Goal: Task Accomplishment & Management: Use online tool/utility

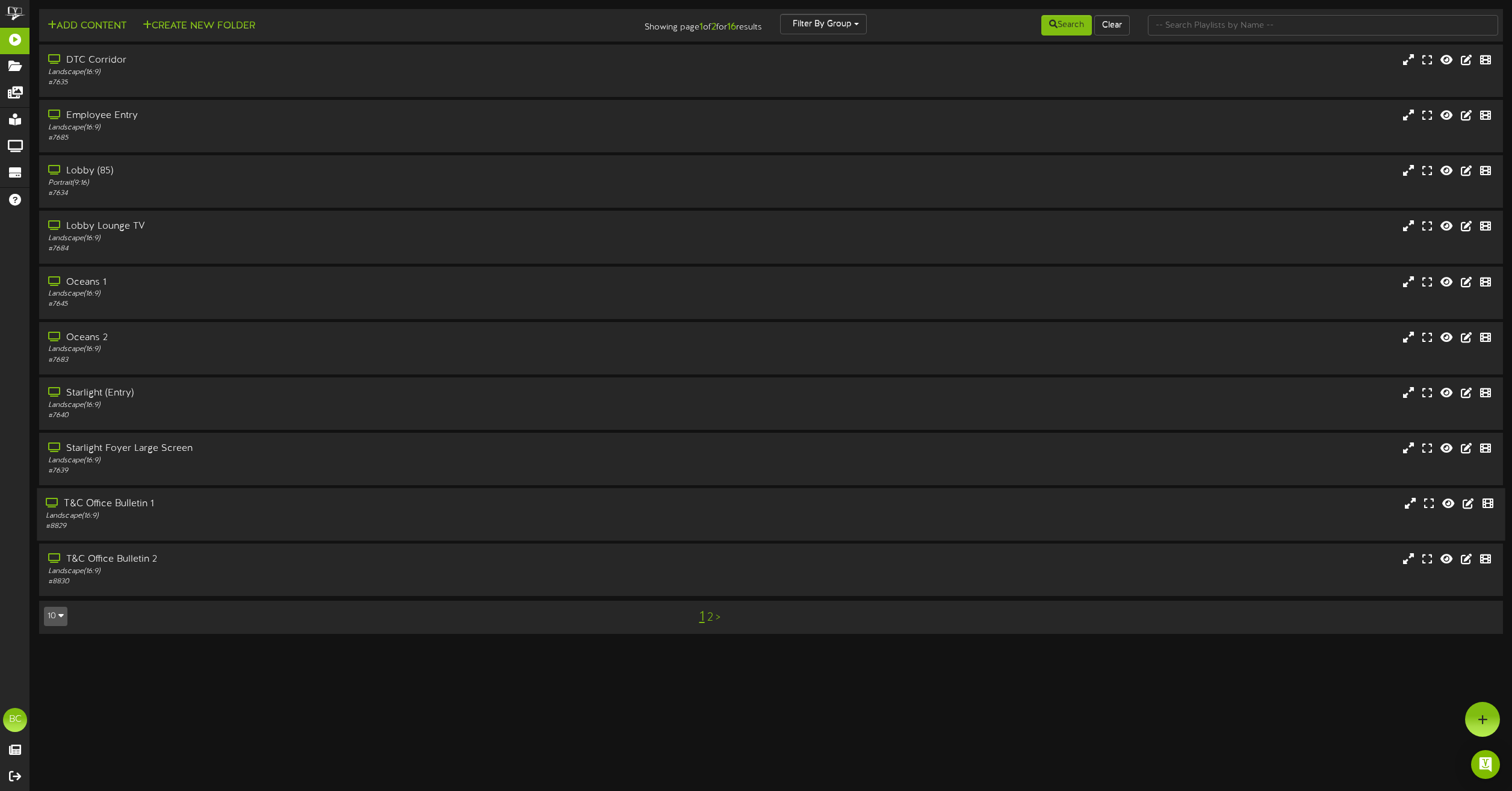
click at [138, 512] on div "Landscape ( 16:9 )" at bounding box center [342, 516] width 594 height 10
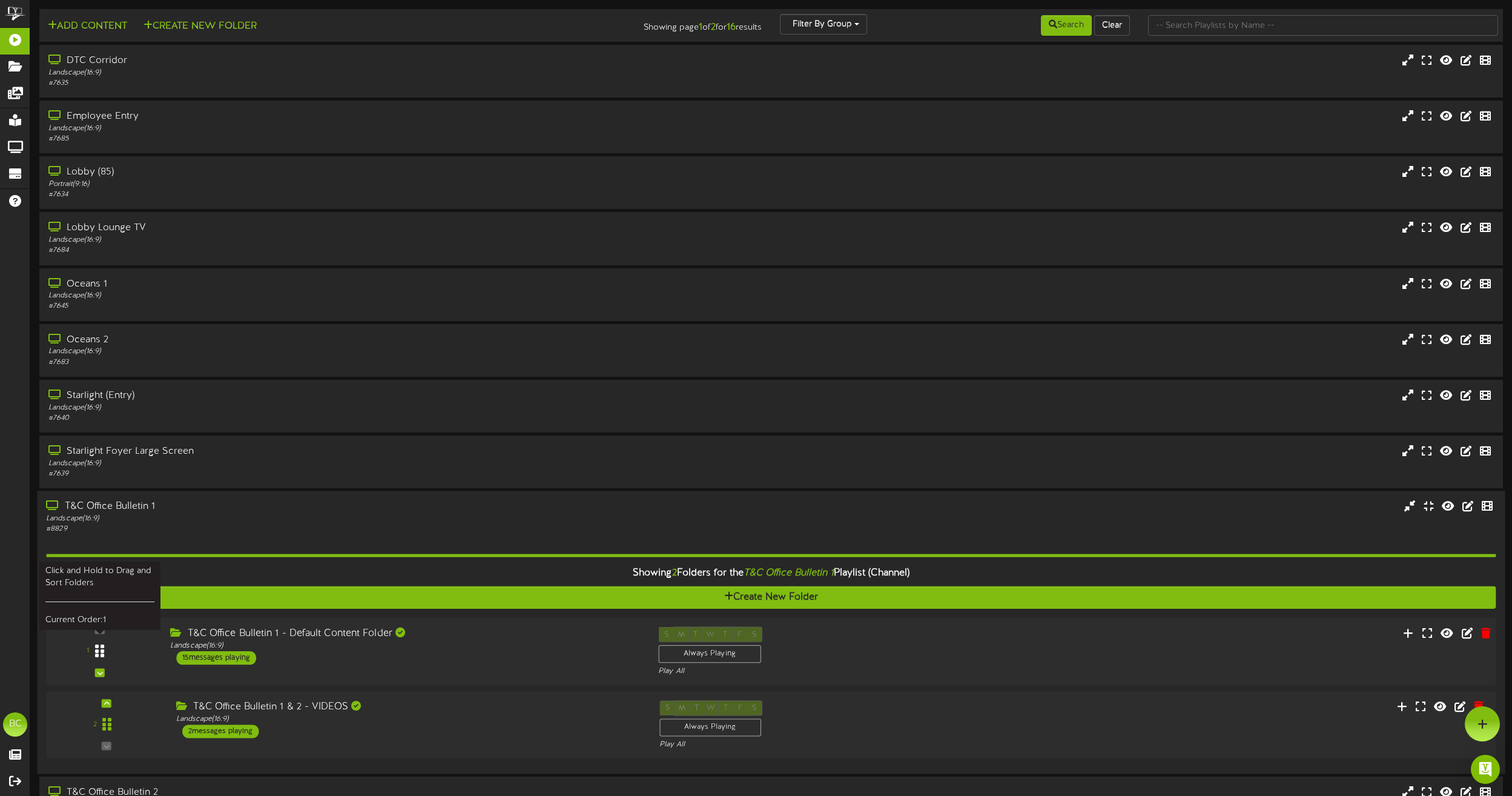
click at [103, 647] on icon at bounding box center [99, 651] width 9 height 14
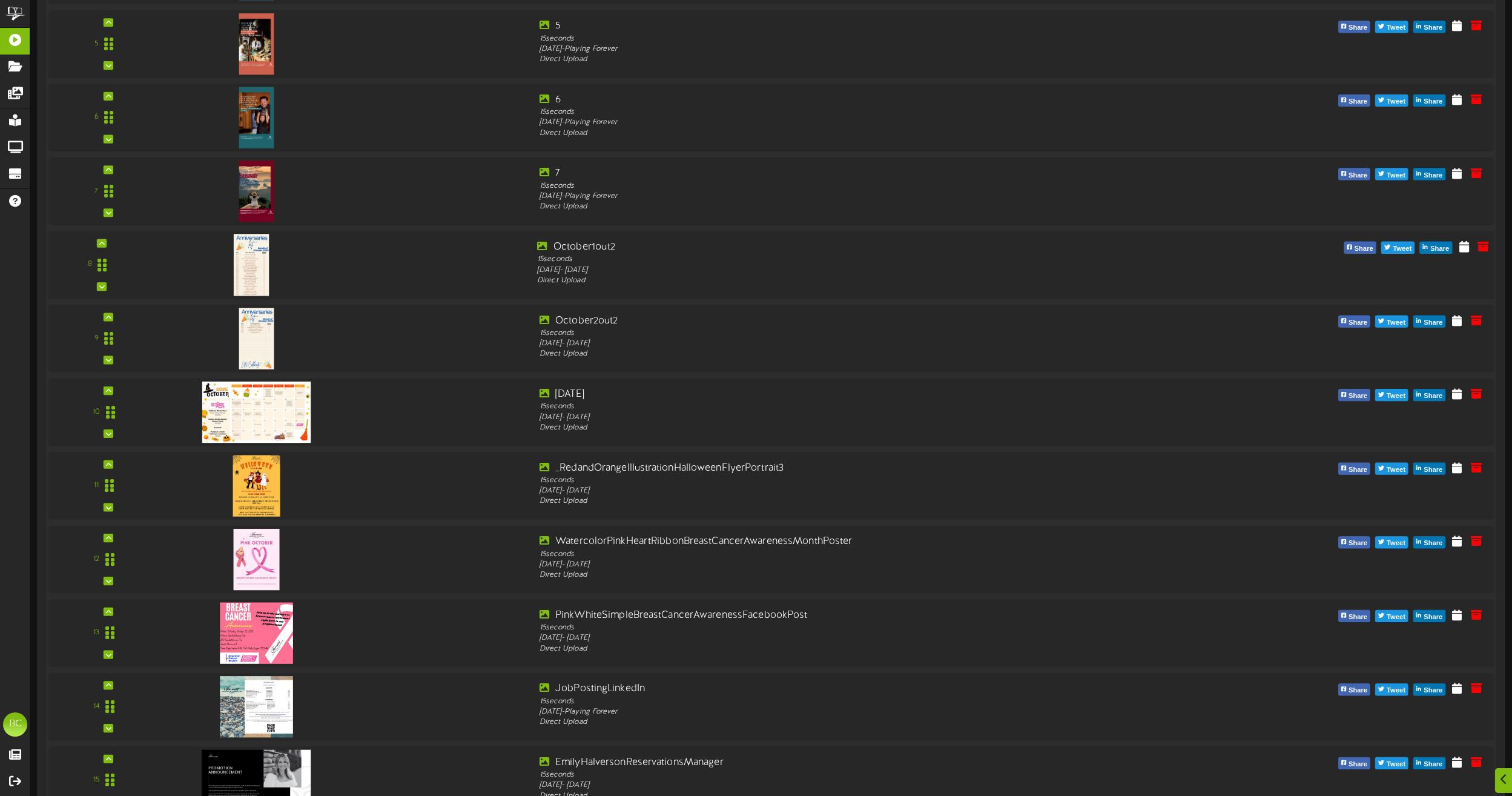
scroll to position [1249, 0]
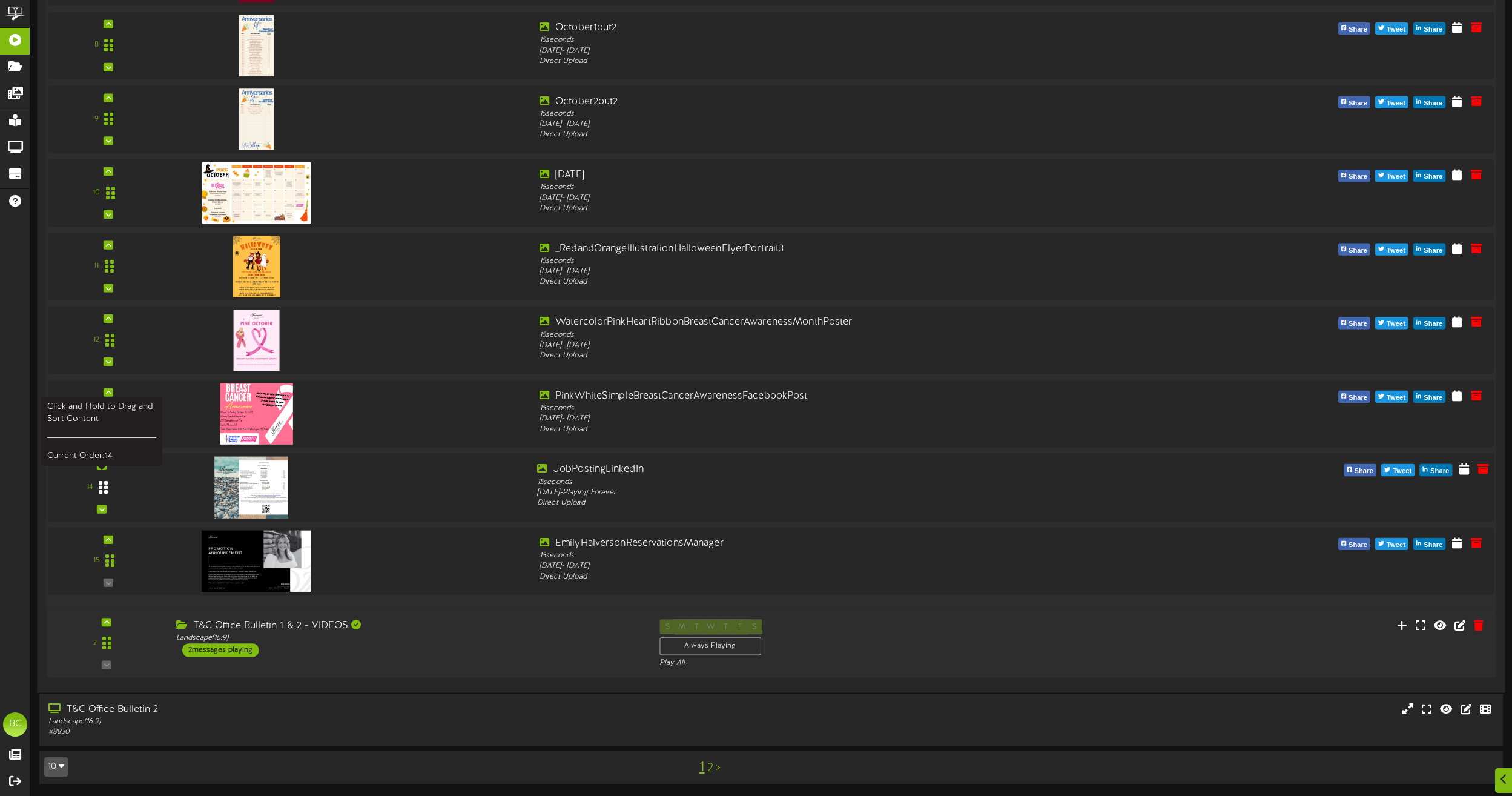
click at [96, 487] on div at bounding box center [103, 487] width 28 height 31
click at [1466, 475] on icon at bounding box center [1464, 468] width 12 height 14
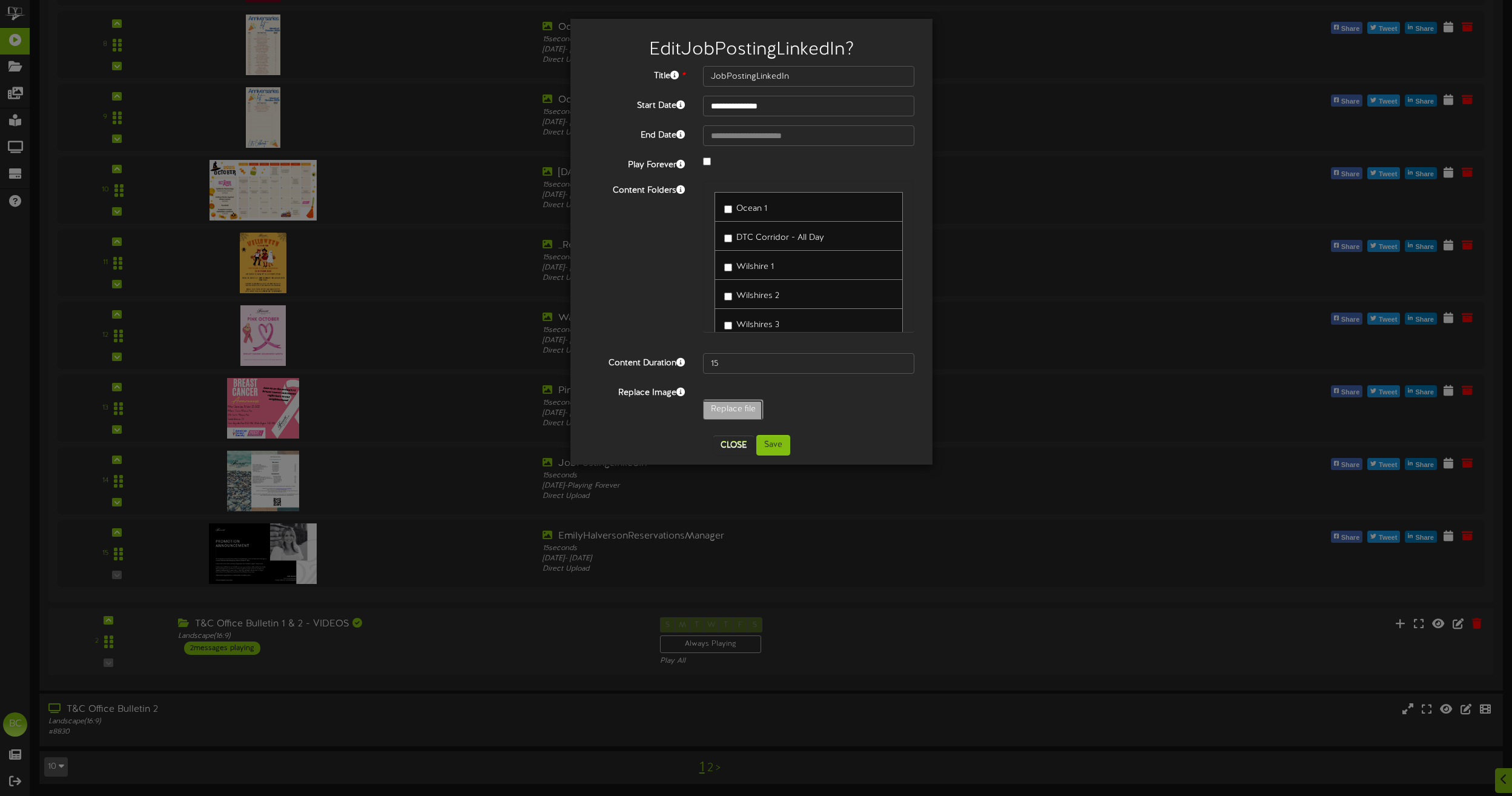
click at [743, 405] on input "Replace file" at bounding box center [104, 443] width 1318 height 87
type input "**********"
click at [786, 451] on button "Save" at bounding box center [773, 445] width 34 height 21
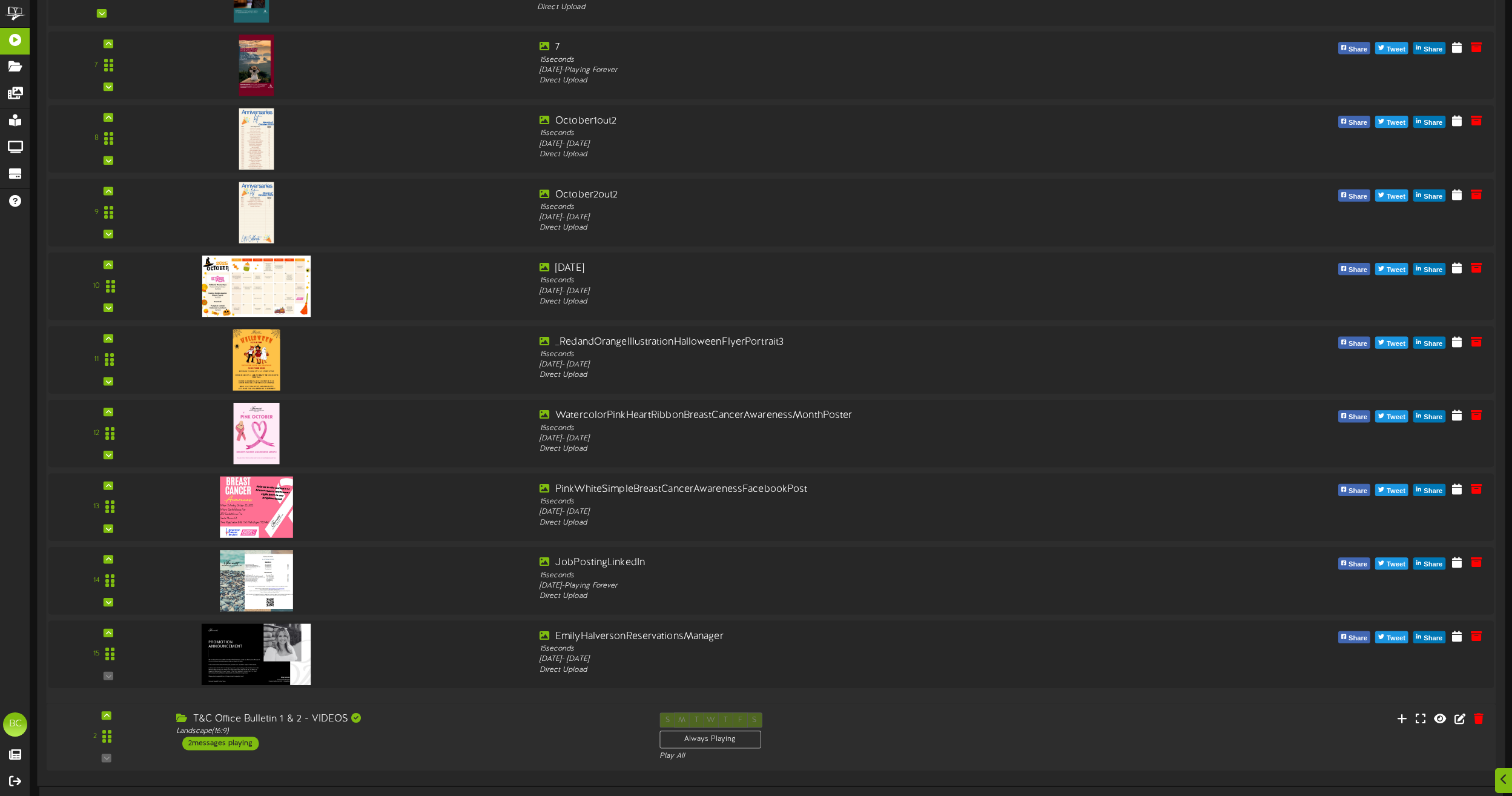
scroll to position [1183, 0]
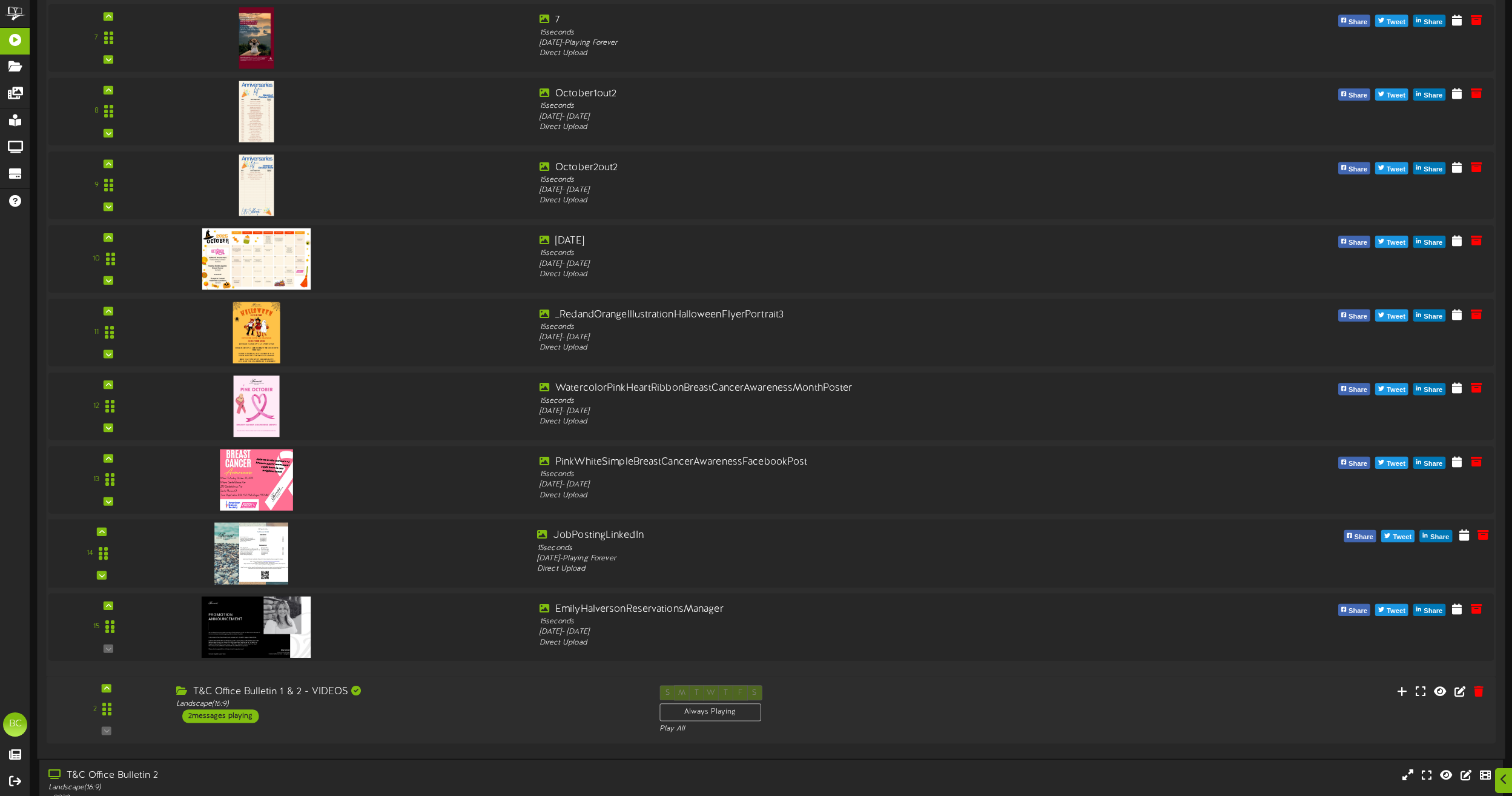
click at [262, 549] on img at bounding box center [251, 553] width 74 height 62
